Goal: Check status: Check status

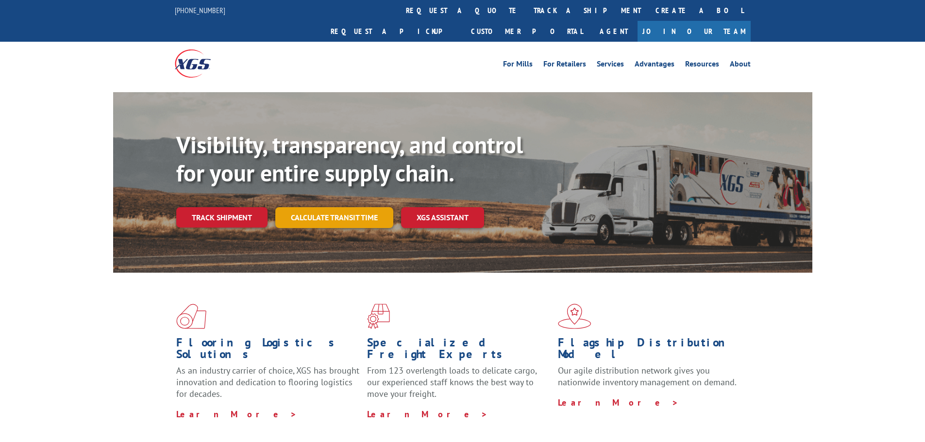
click at [307, 207] on link "Calculate transit time" at bounding box center [334, 217] width 118 height 21
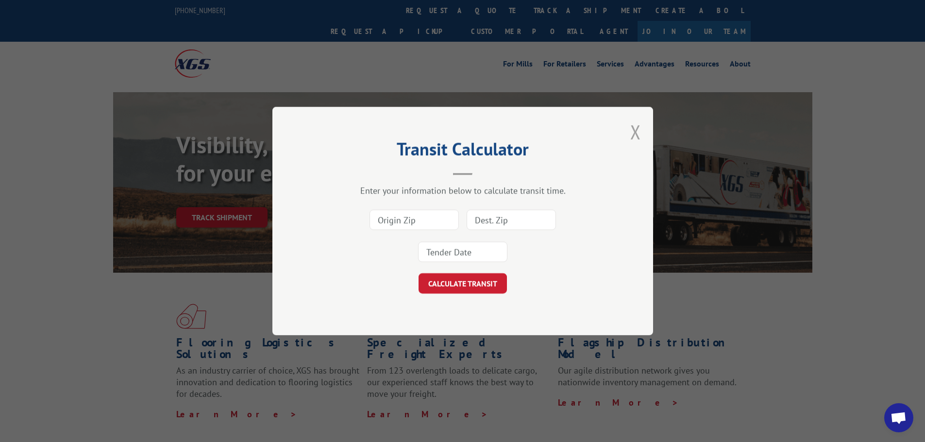
click at [636, 132] on button "Close modal" at bounding box center [635, 132] width 11 height 26
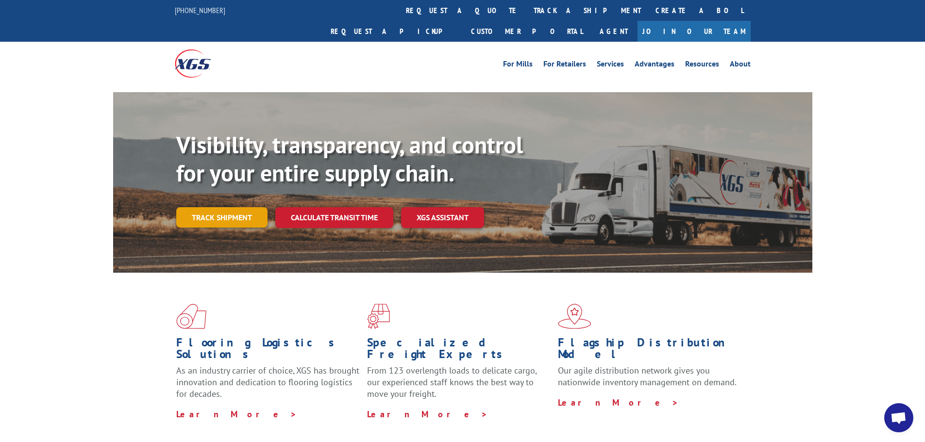
click at [220, 207] on link "Track shipment" at bounding box center [221, 217] width 91 height 20
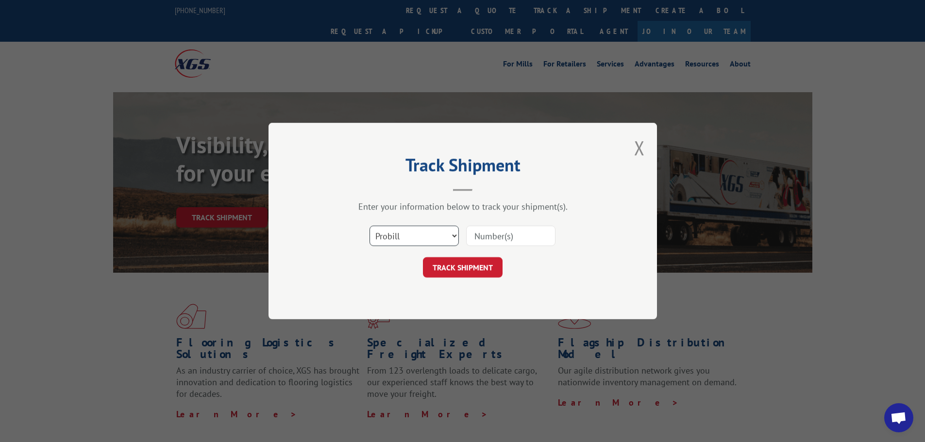
click at [401, 235] on select "Select category... Probill BOL PO" at bounding box center [413, 236] width 89 height 20
select select "po"
click at [369, 226] on select "Select category... Probill BOL PO" at bounding box center [413, 236] width 89 height 20
click at [491, 233] on input at bounding box center [510, 236] width 89 height 20
type input "86432"
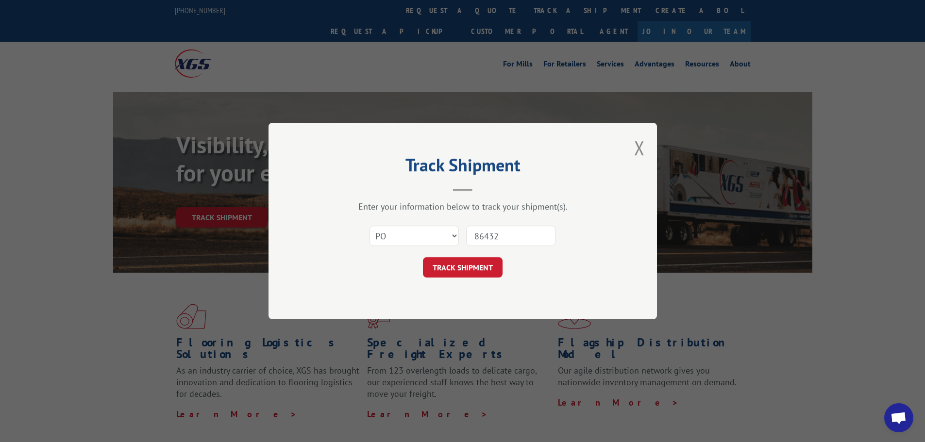
click button "TRACK SHIPMENT" at bounding box center [463, 267] width 80 height 20
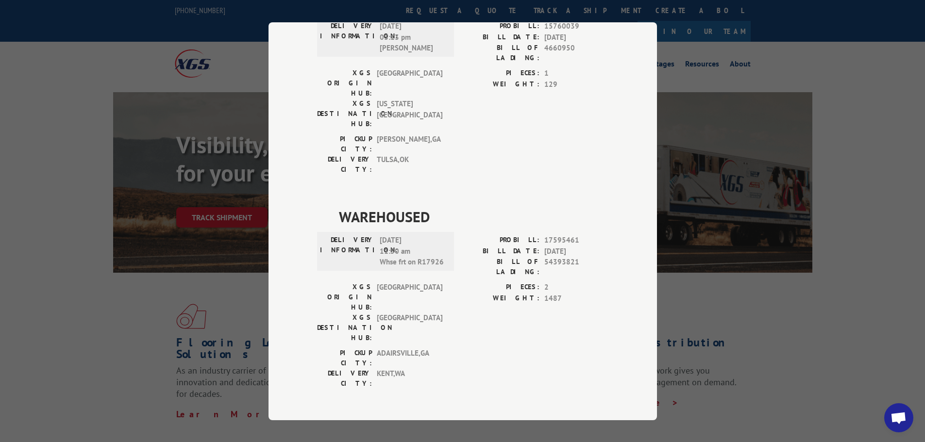
scroll to position [534, 0]
